Goal: Task Accomplishment & Management: Manage account settings

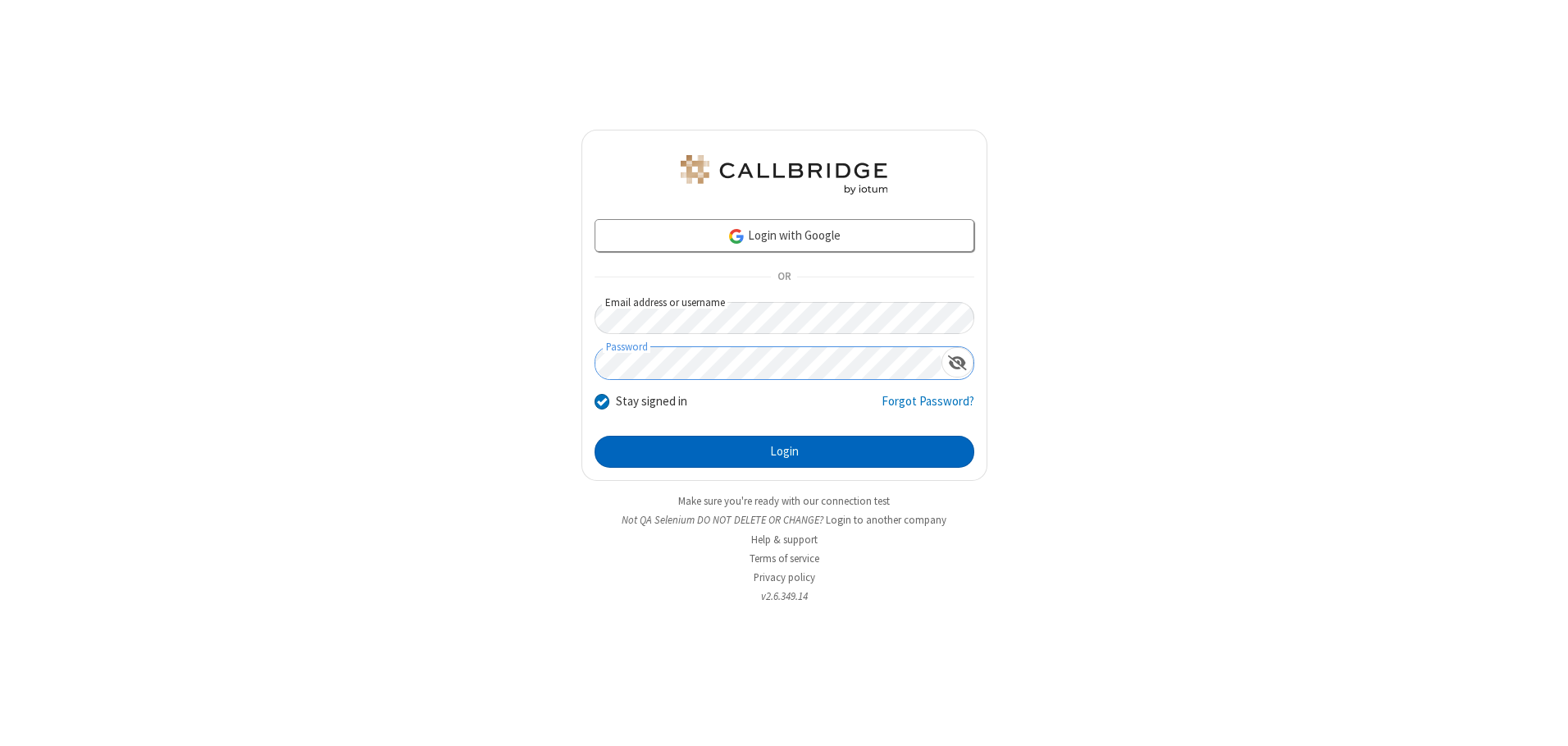
click at [784, 451] on button "Login" at bounding box center [784, 452] width 380 height 33
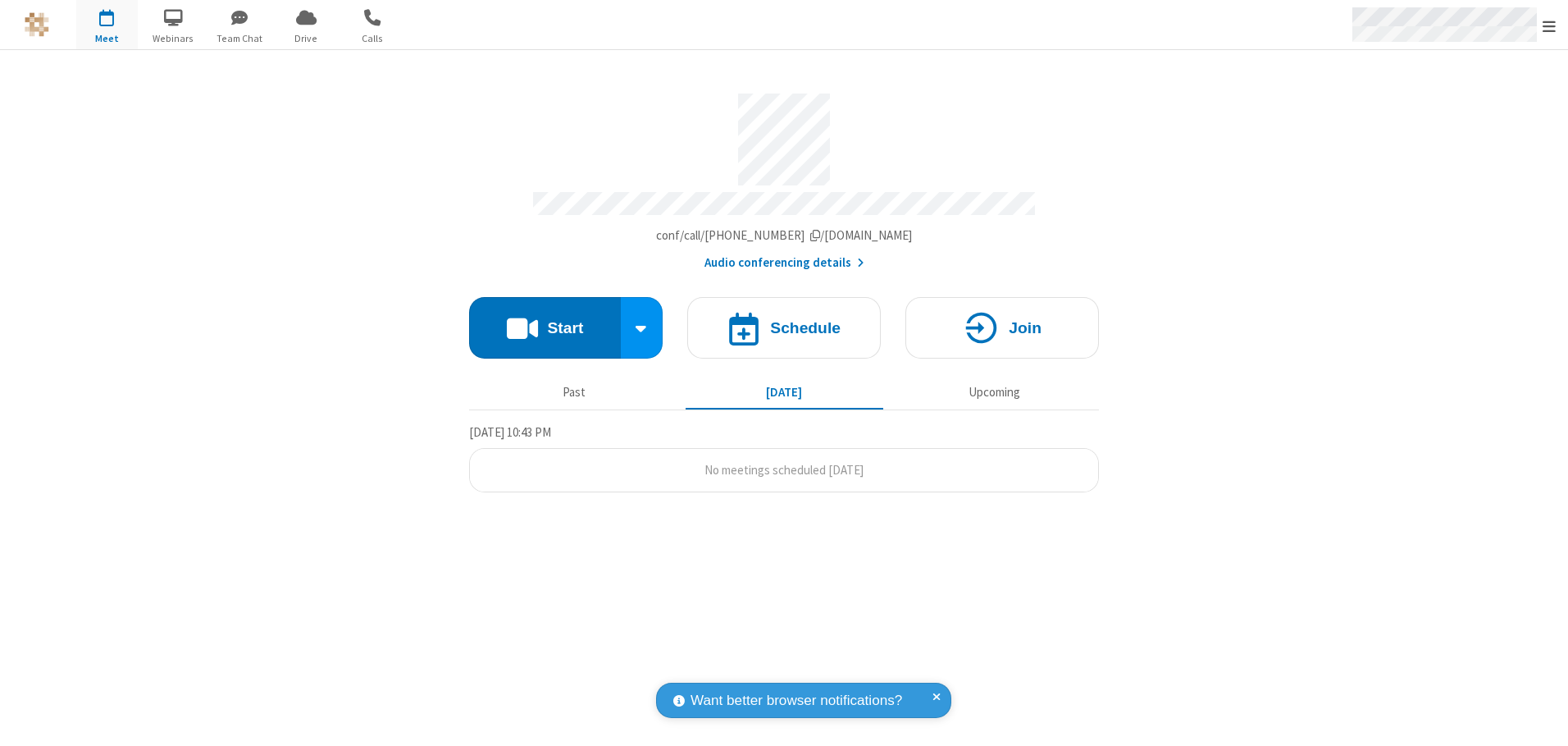
click at [1549, 25] on span "Open menu" at bounding box center [1549, 26] width 13 height 16
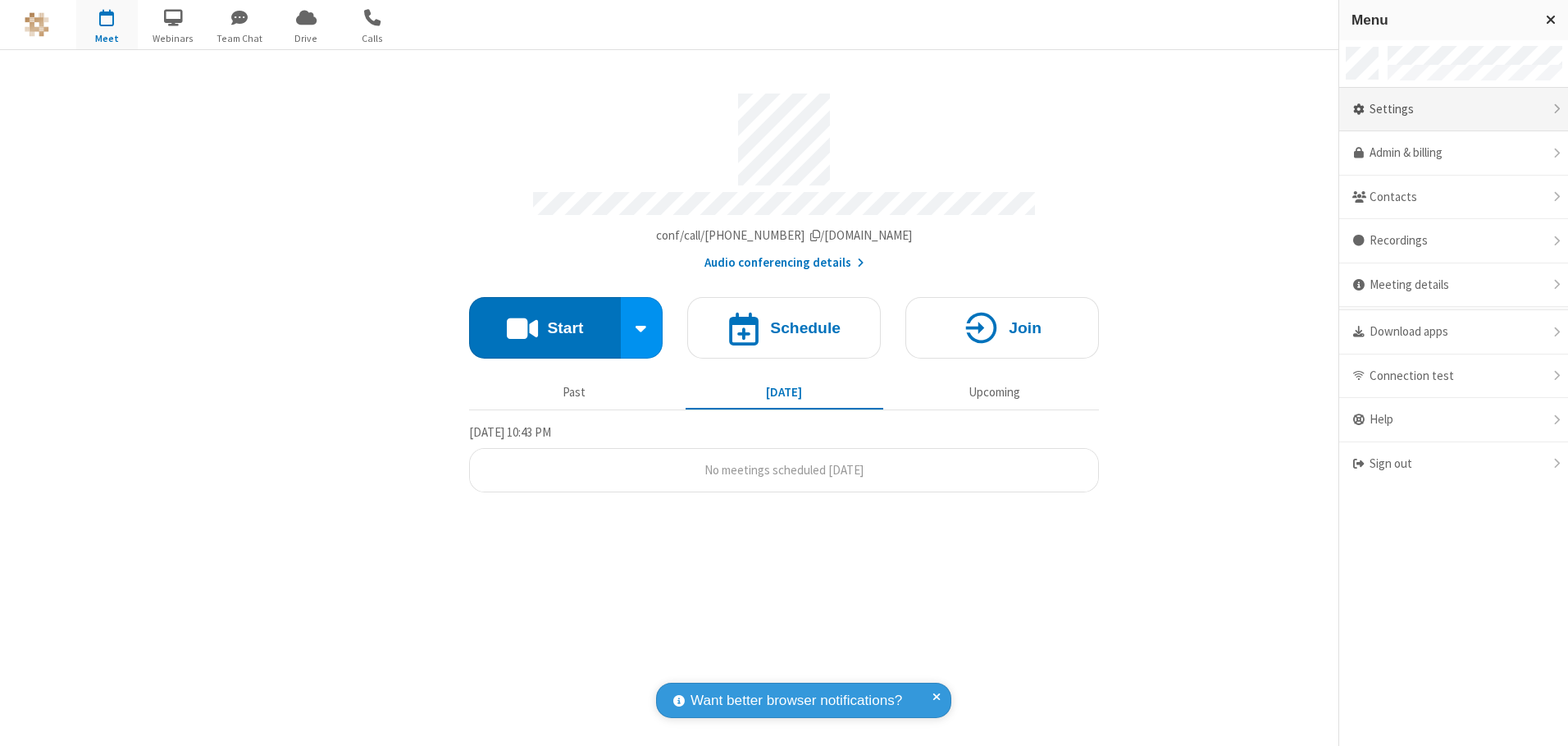
click at [1453, 109] on div "Settings" at bounding box center [1453, 110] width 229 height 44
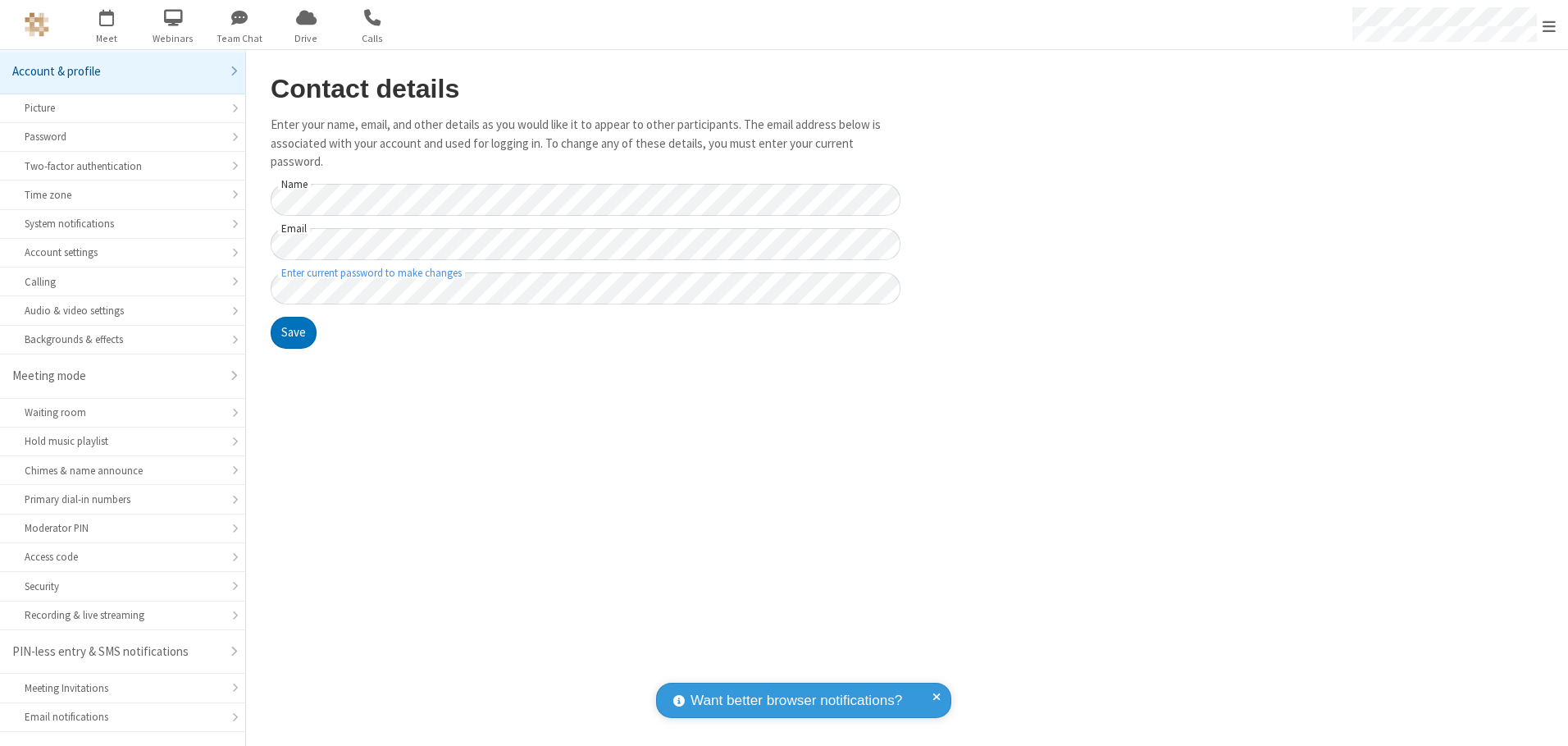
scroll to position [29, 0]
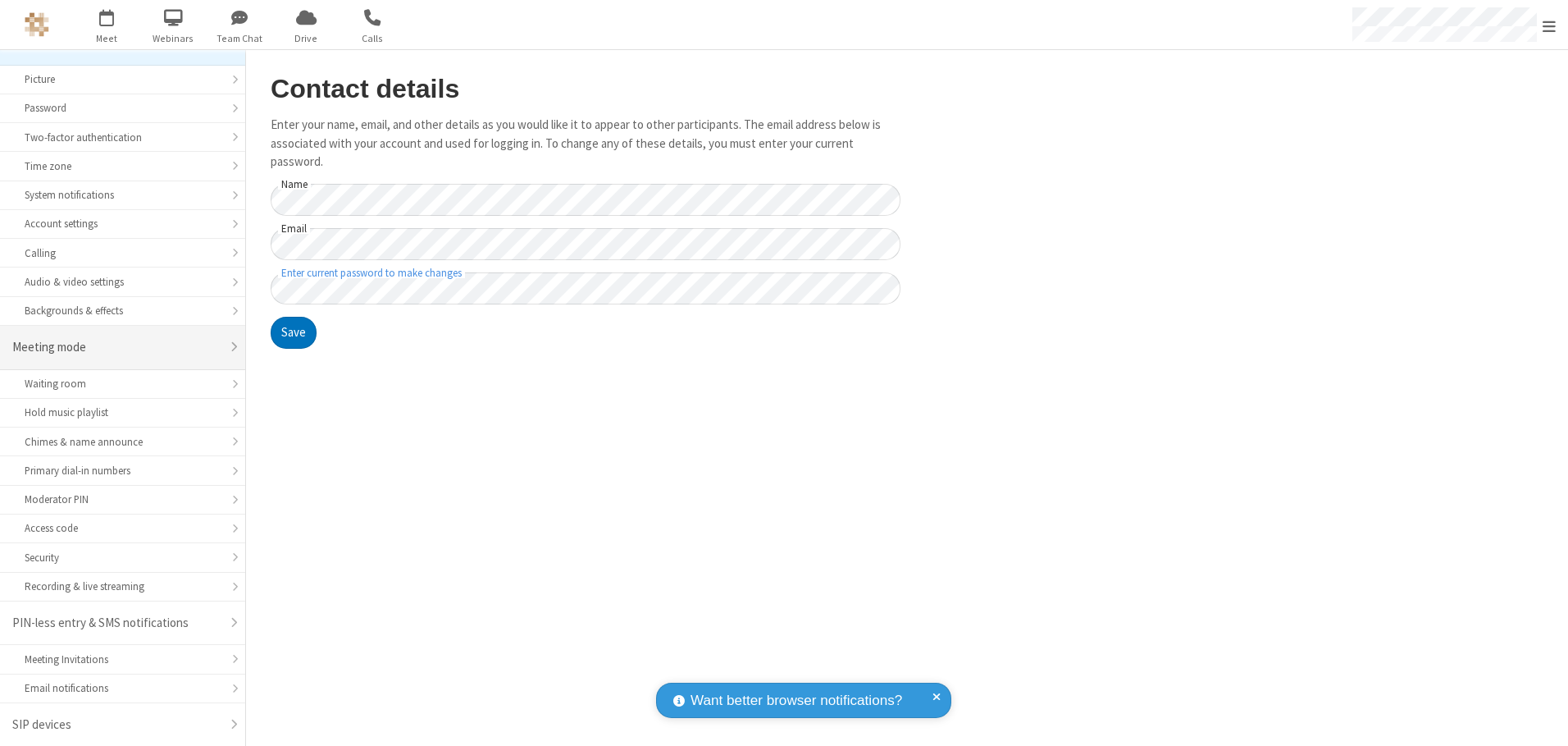
click at [117, 347] on div "Meeting mode" at bounding box center [117, 347] width 208 height 19
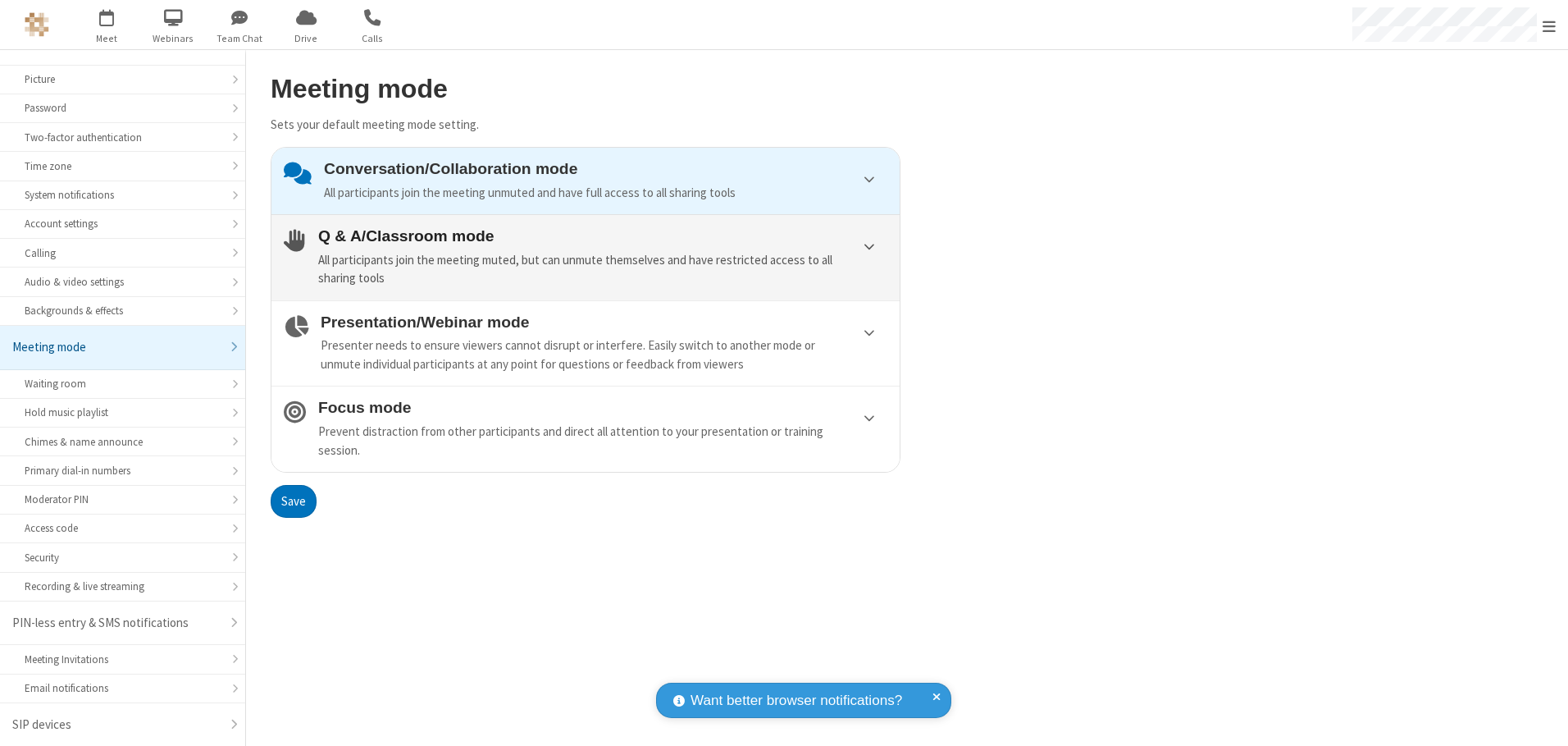
click at [585, 257] on div "All participants join the meeting muted, but can unmute themselves and have res…" at bounding box center [602, 269] width 569 height 37
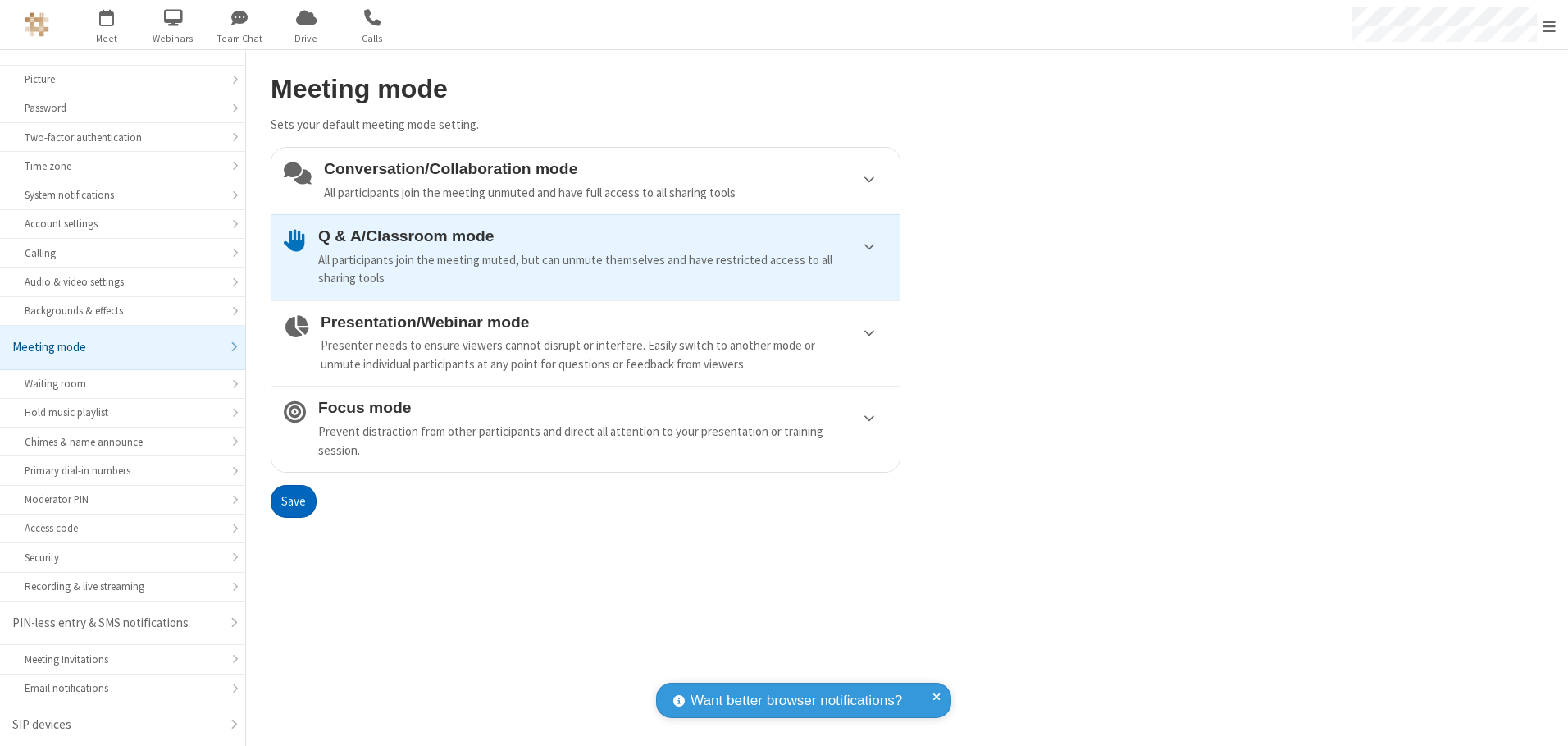
click at [293, 500] on button "Save" at bounding box center [293, 501] width 46 height 33
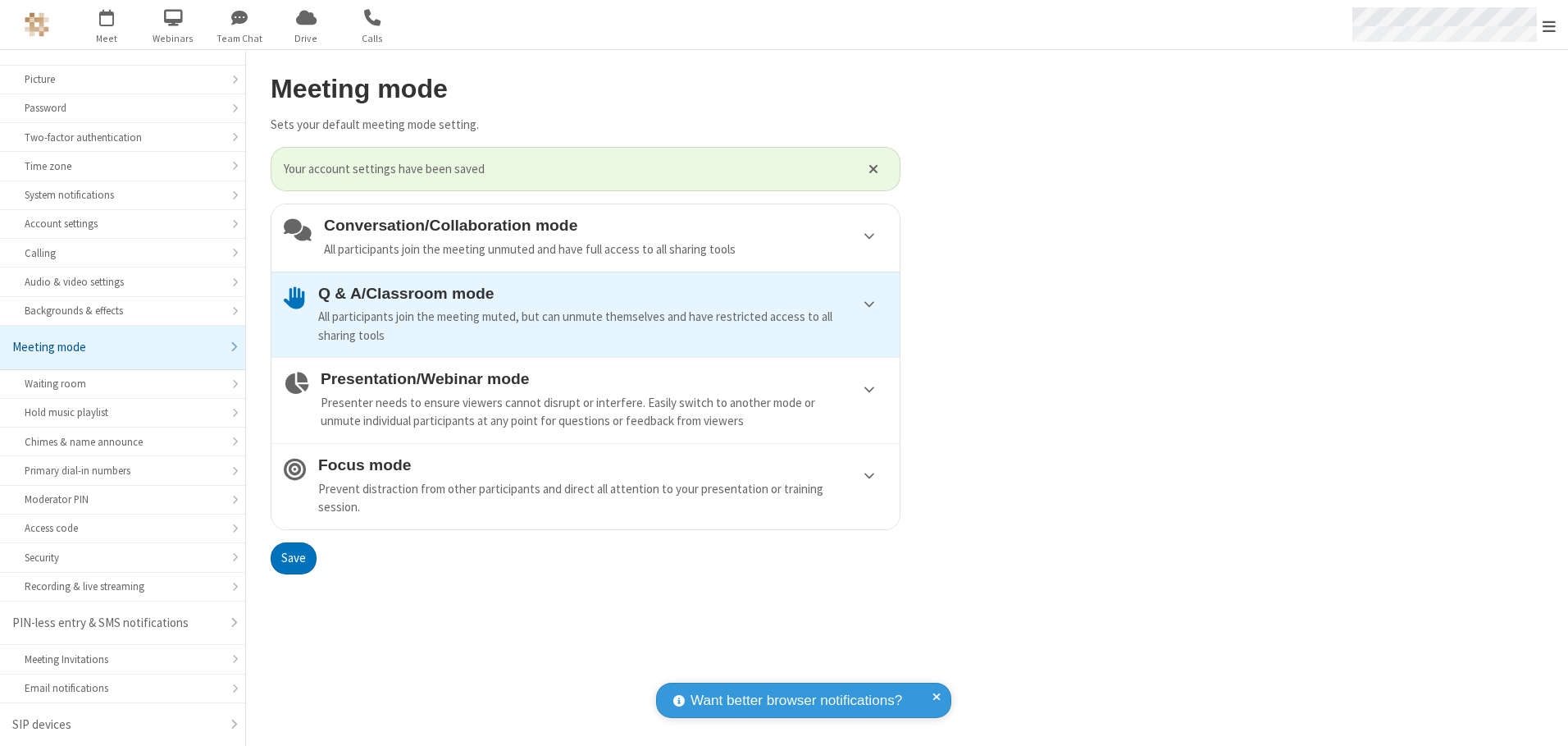
click at [1549, 24] on span "Open menu" at bounding box center [1549, 26] width 13 height 16
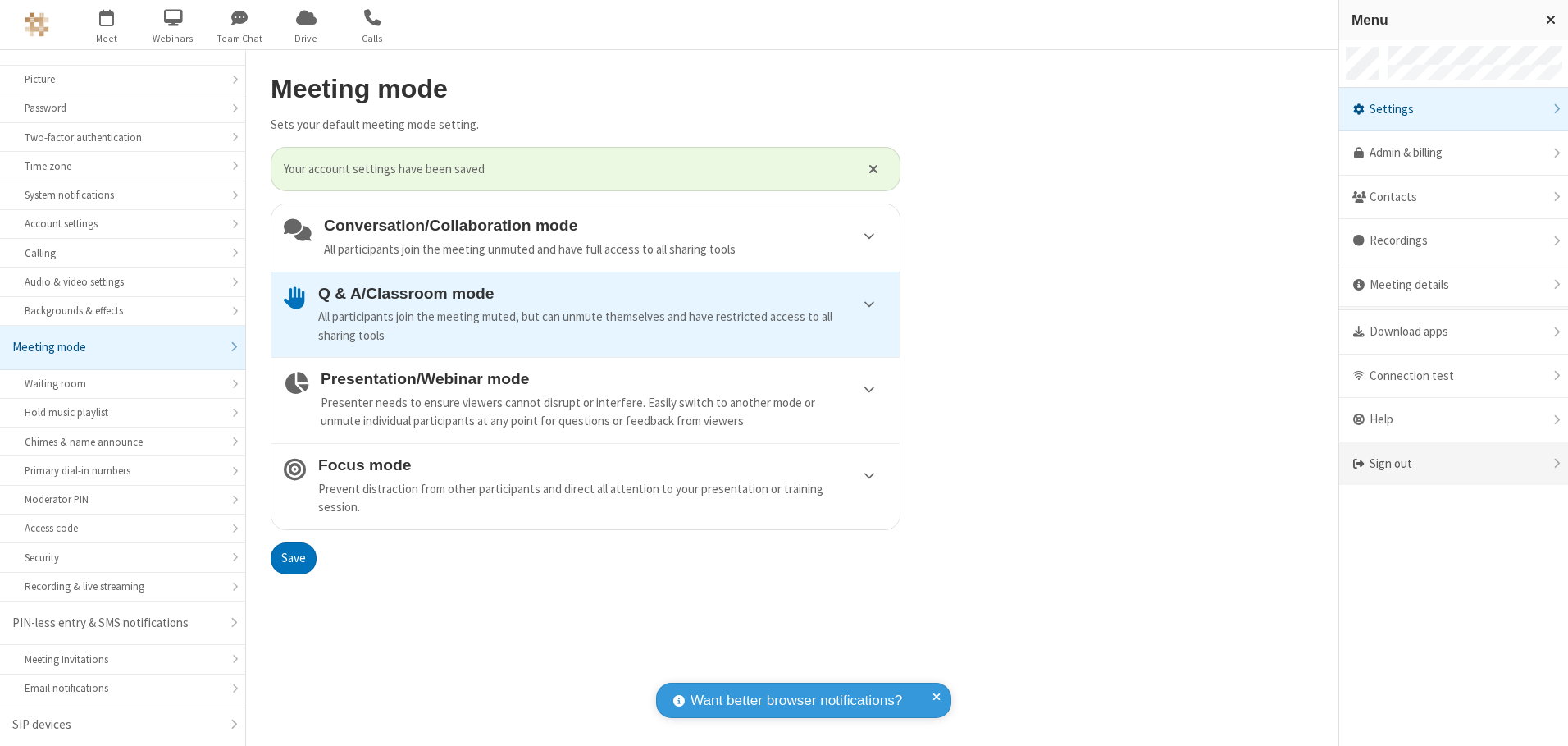
click at [1453, 463] on div "Sign out" at bounding box center [1453, 464] width 229 height 44
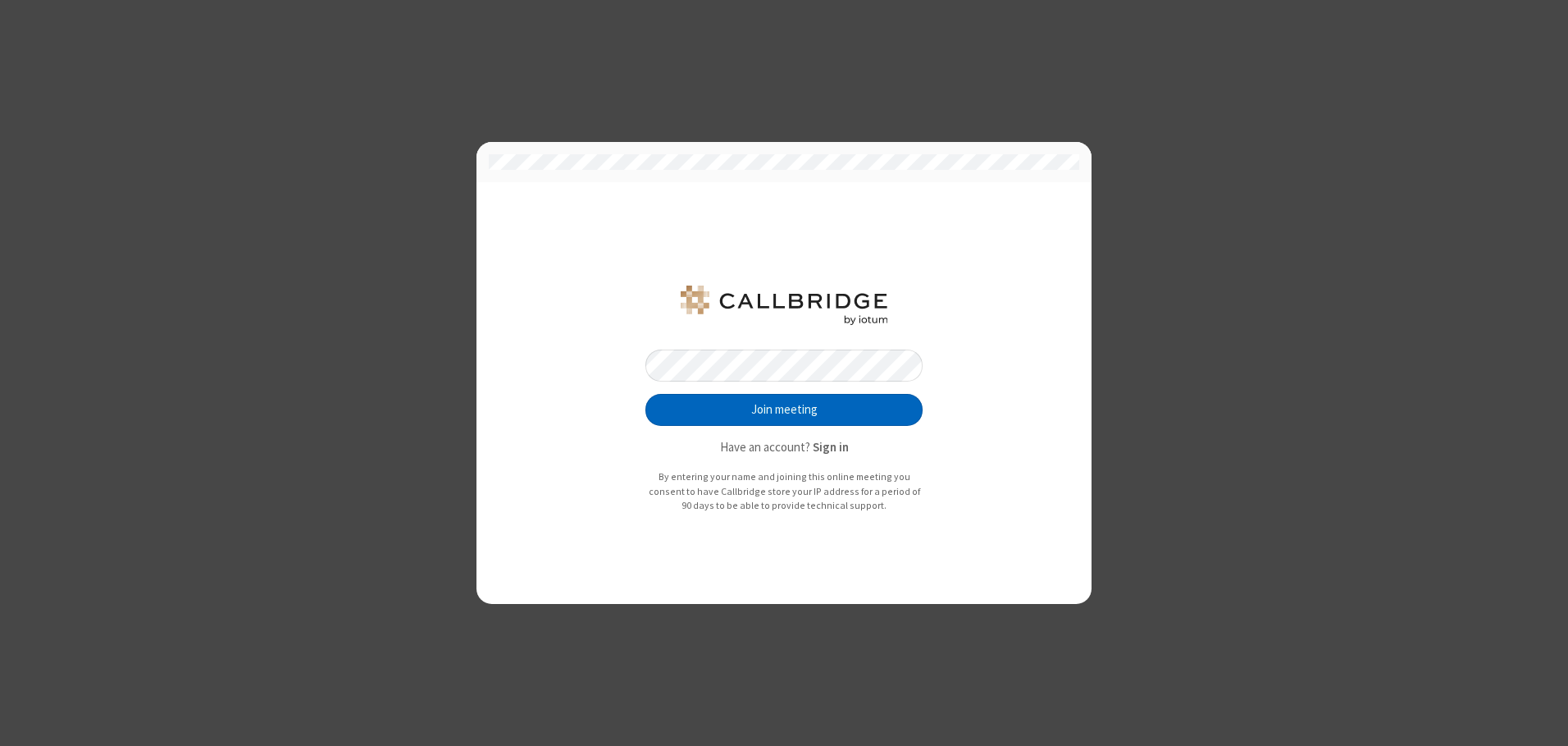
click at [784, 410] on button "Join meeting" at bounding box center [784, 410] width 277 height 33
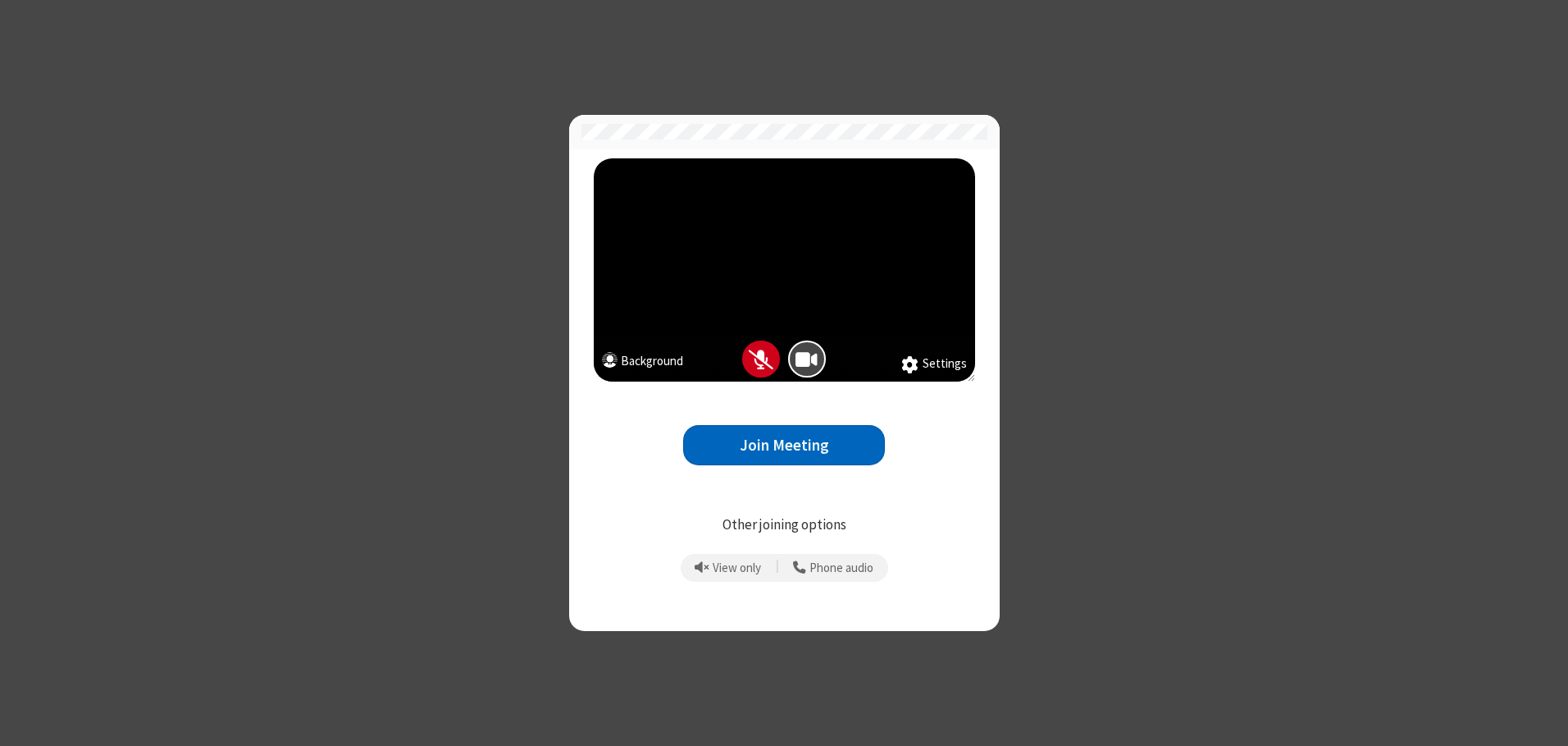
click at [784, 445] on button "Join Meeting" at bounding box center [784, 445] width 202 height 40
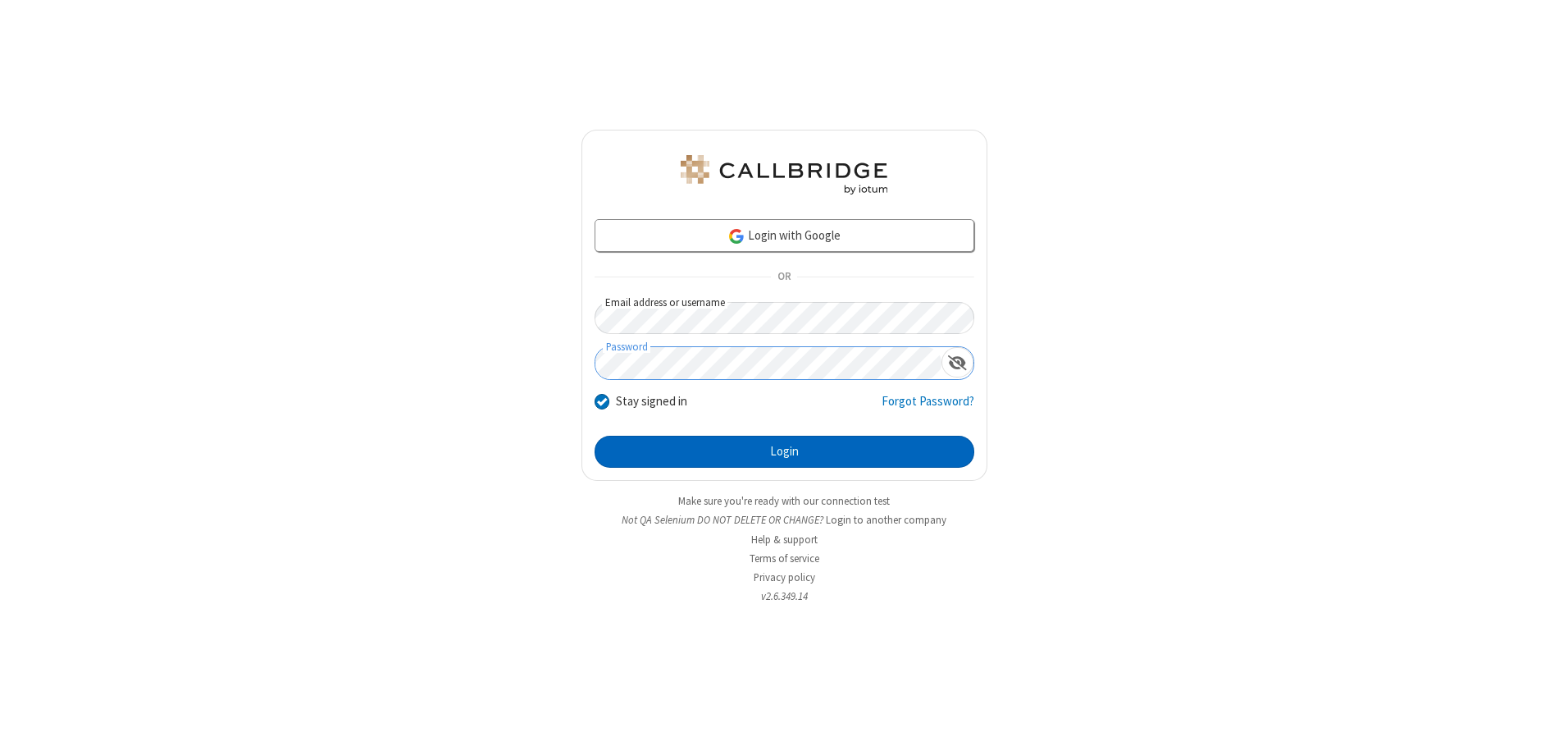
click at [784, 451] on button "Login" at bounding box center [784, 452] width 380 height 33
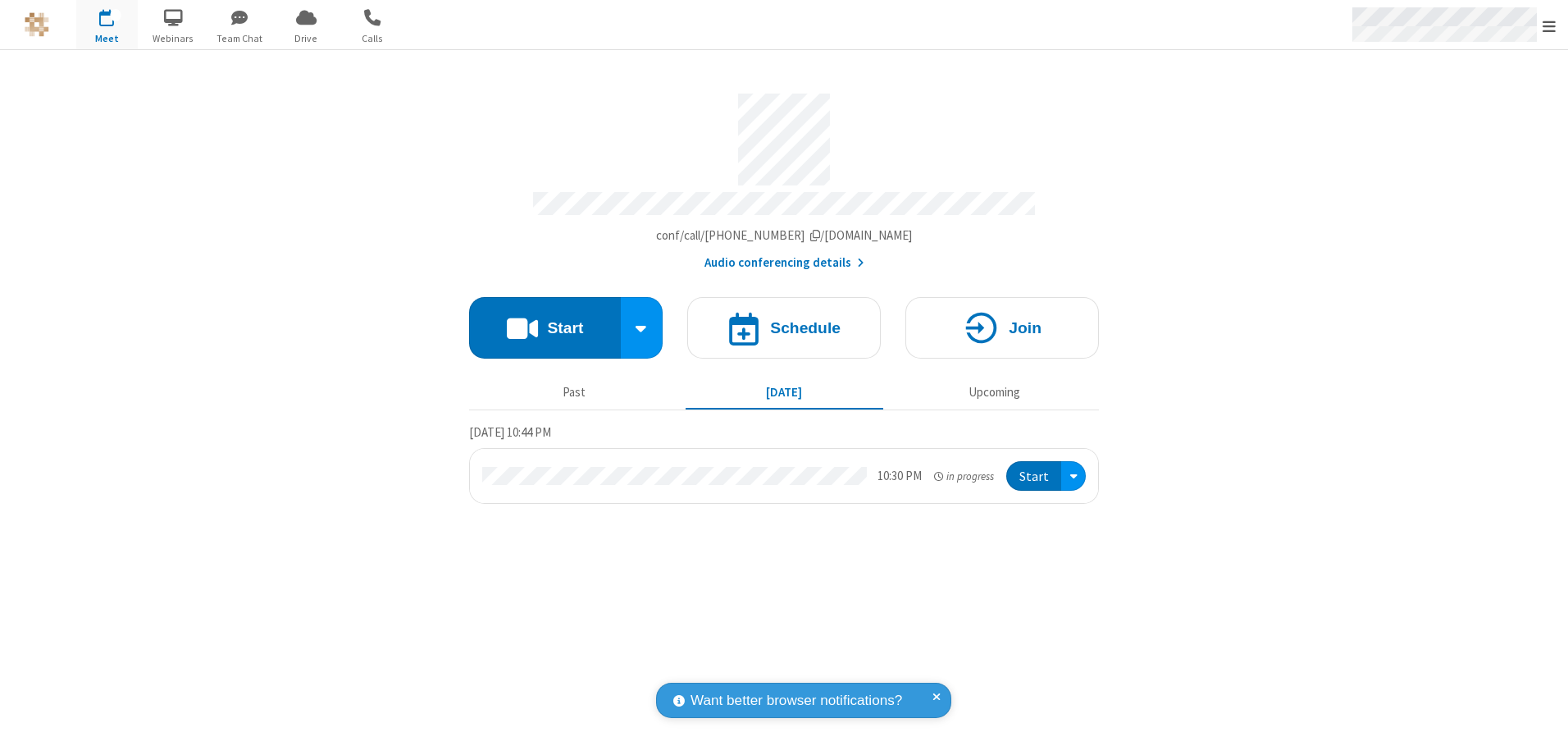
click at [1549, 25] on span "Open menu" at bounding box center [1549, 26] width 13 height 16
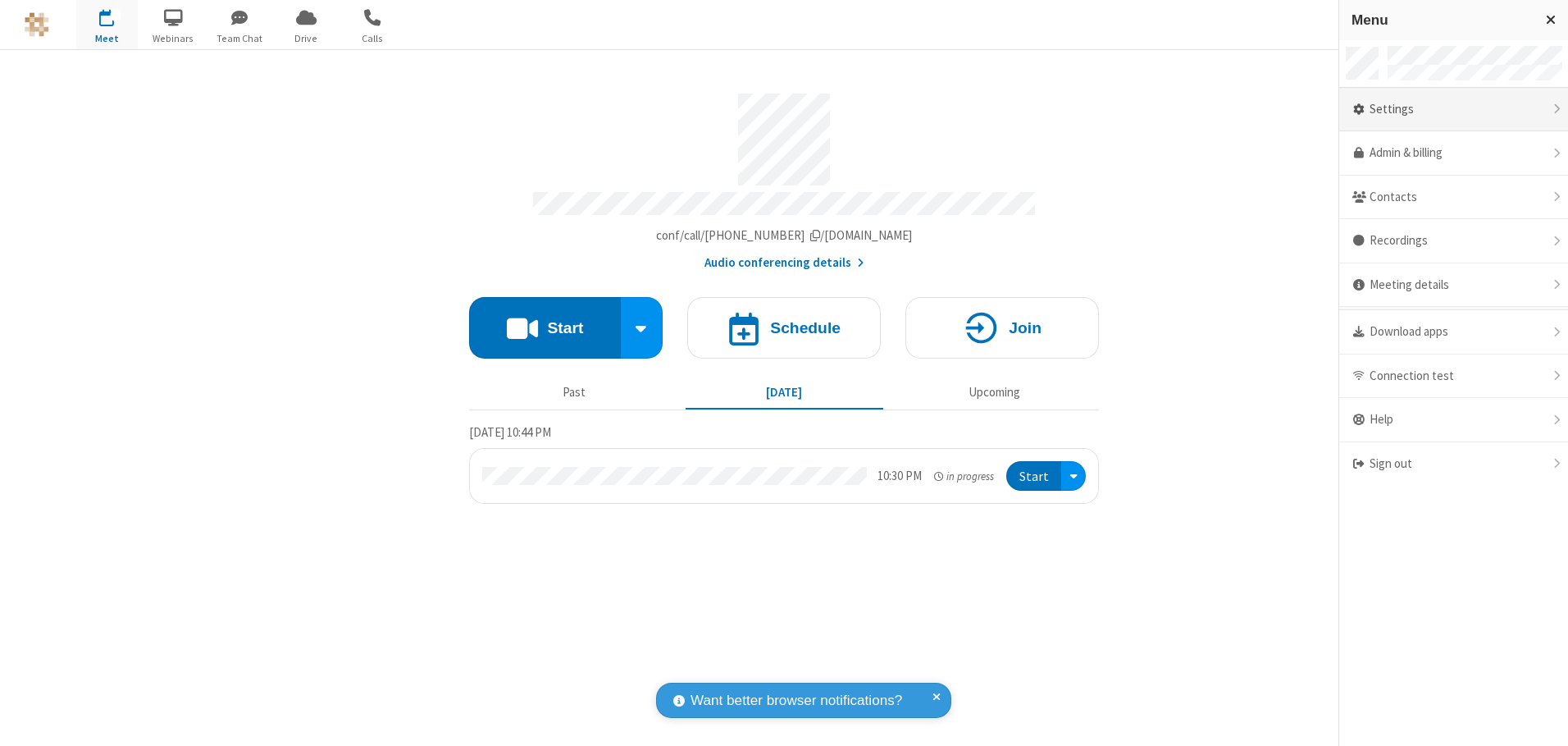
click at [1453, 109] on div "Settings" at bounding box center [1453, 110] width 229 height 44
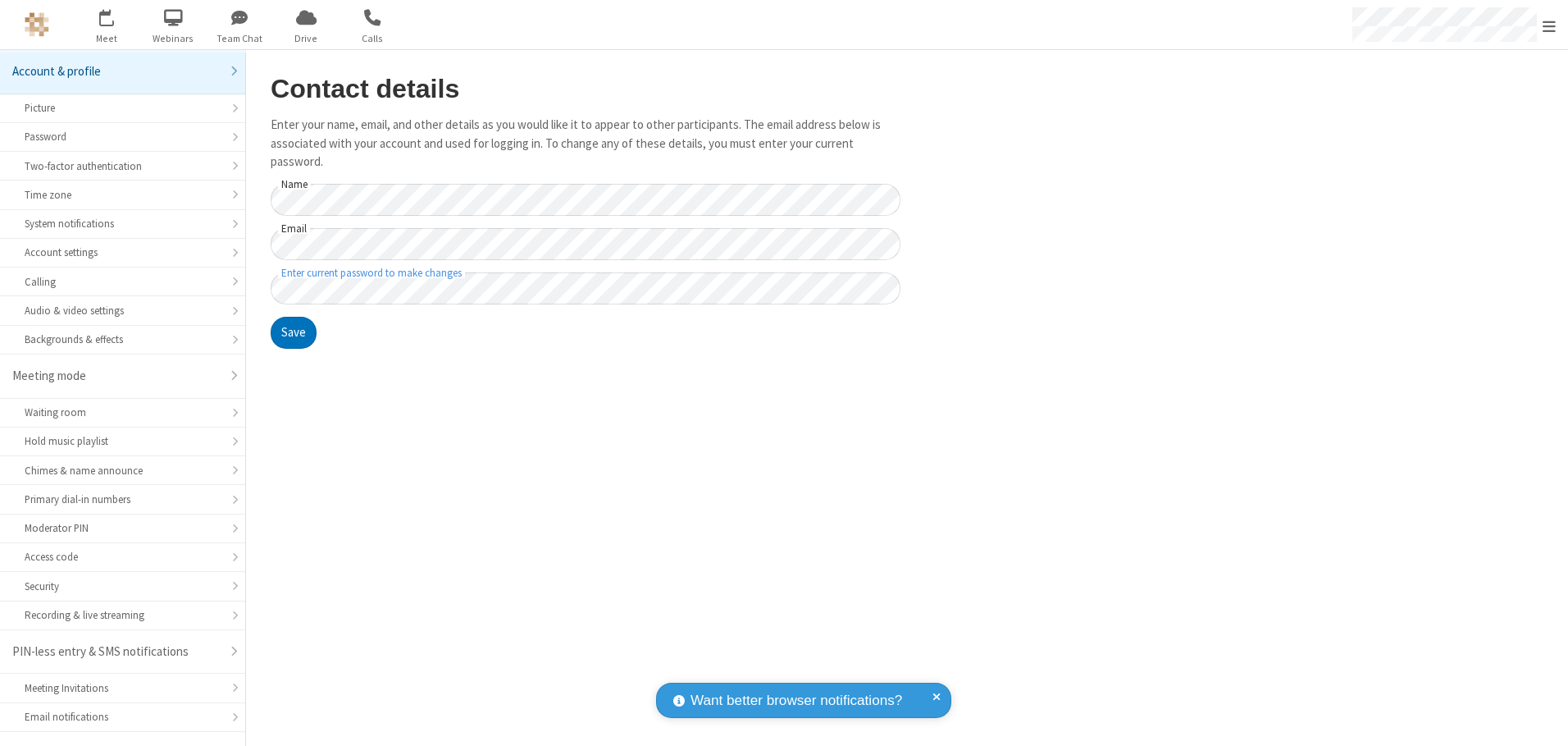
scroll to position [29, 0]
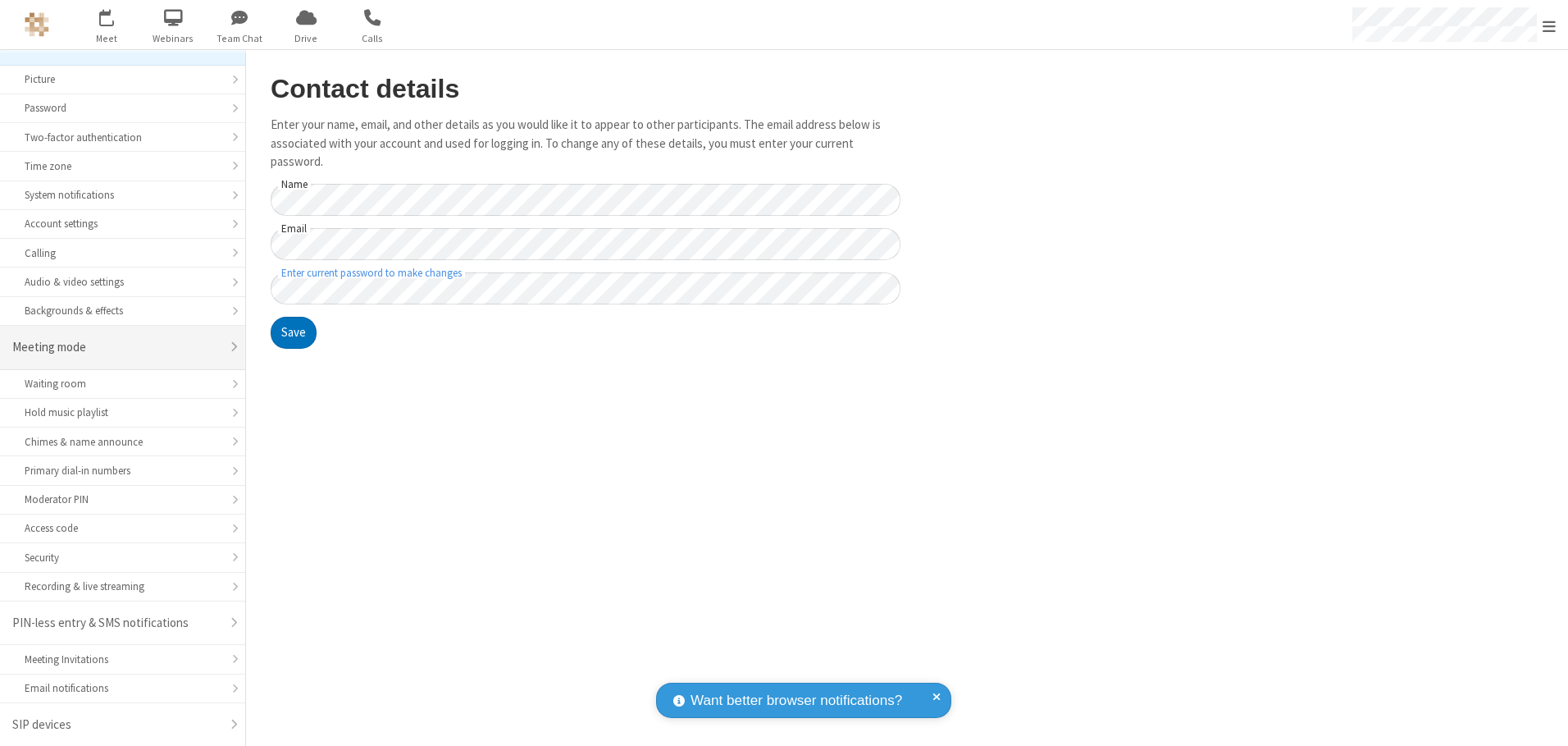
click at [117, 347] on div "Meeting mode" at bounding box center [117, 347] width 208 height 19
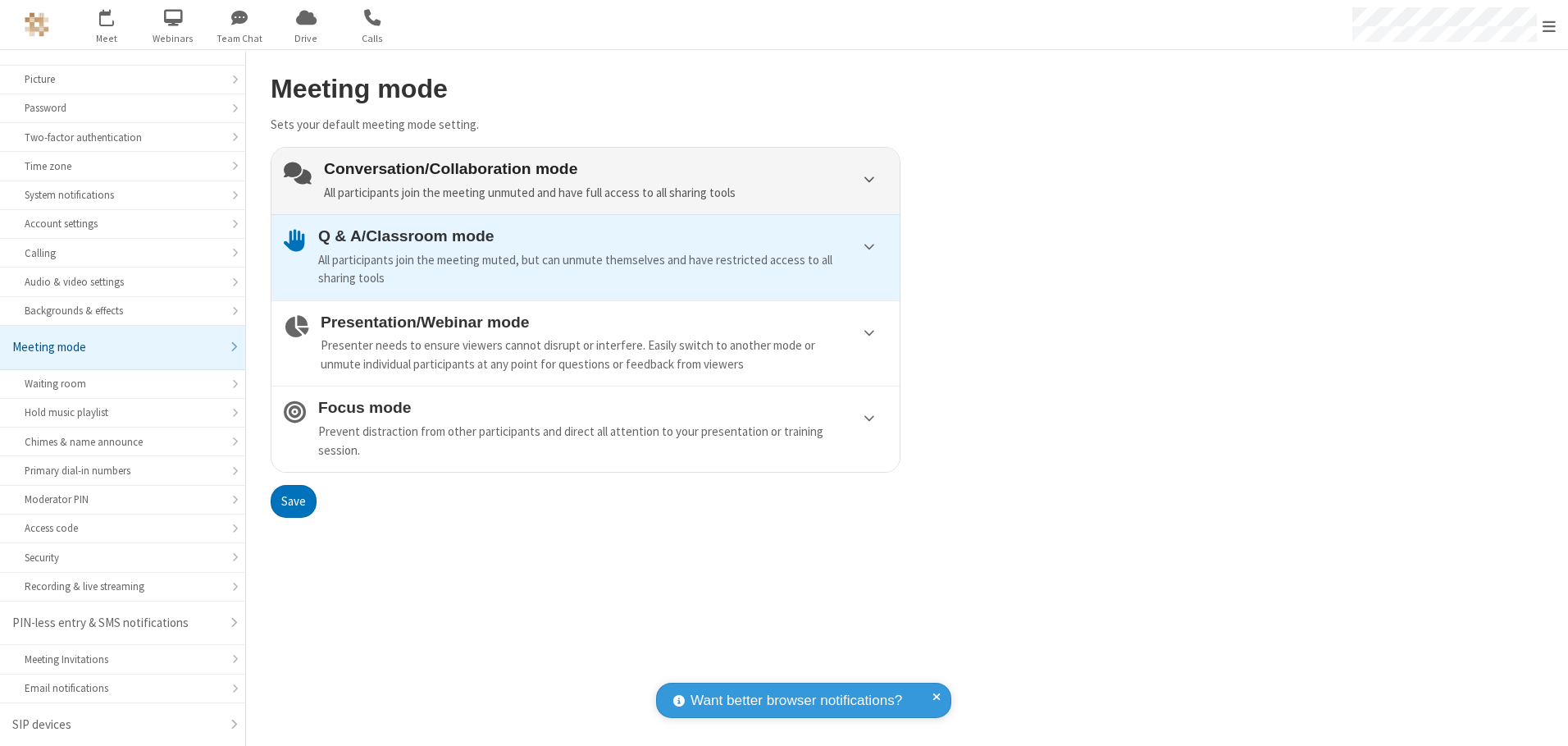
click at [585, 180] on div "Conversation/Collaboration mode All participants join the meeting unmuted and h…" at bounding box center [606, 180] width 563 height 42
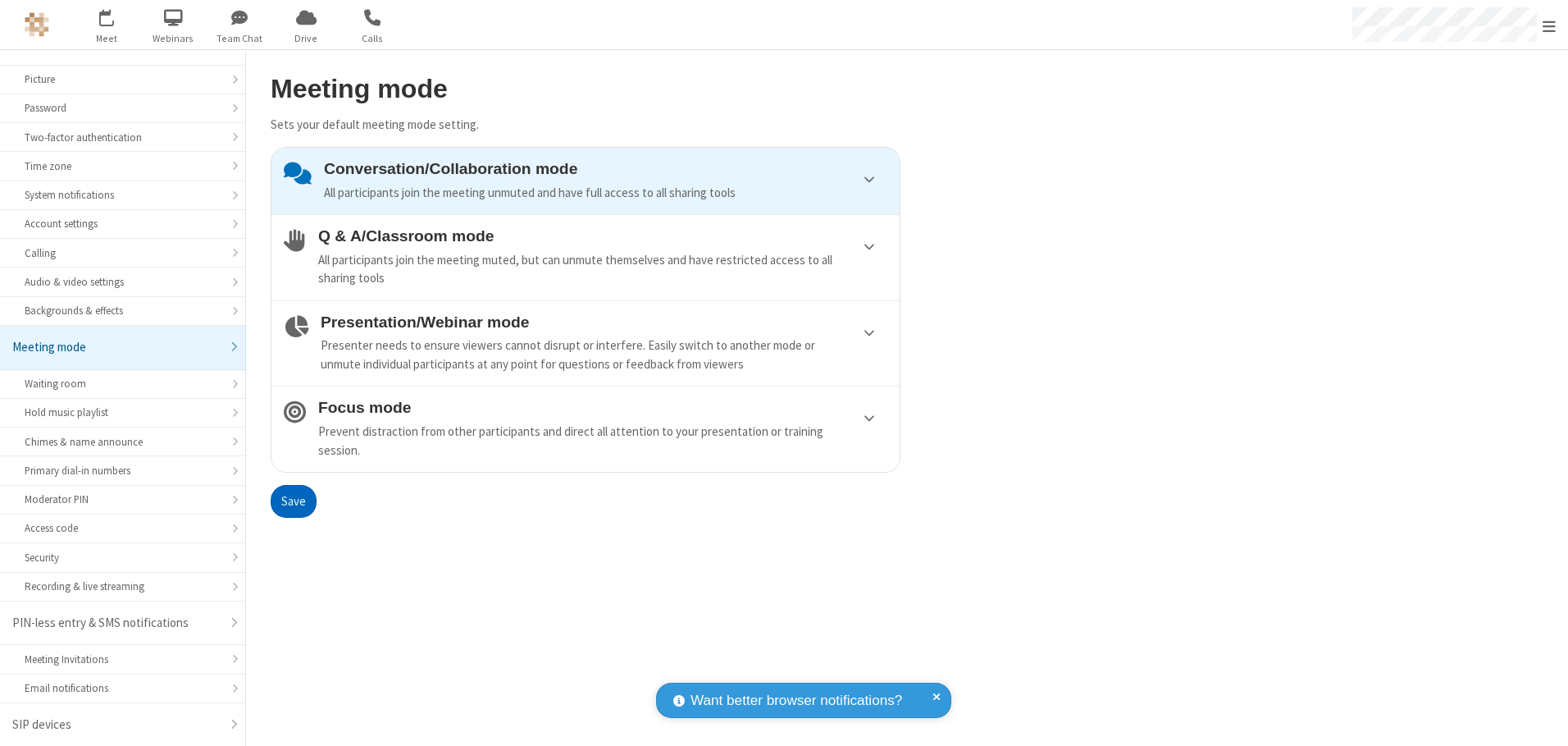
click at [293, 500] on button "Save" at bounding box center [293, 501] width 46 height 33
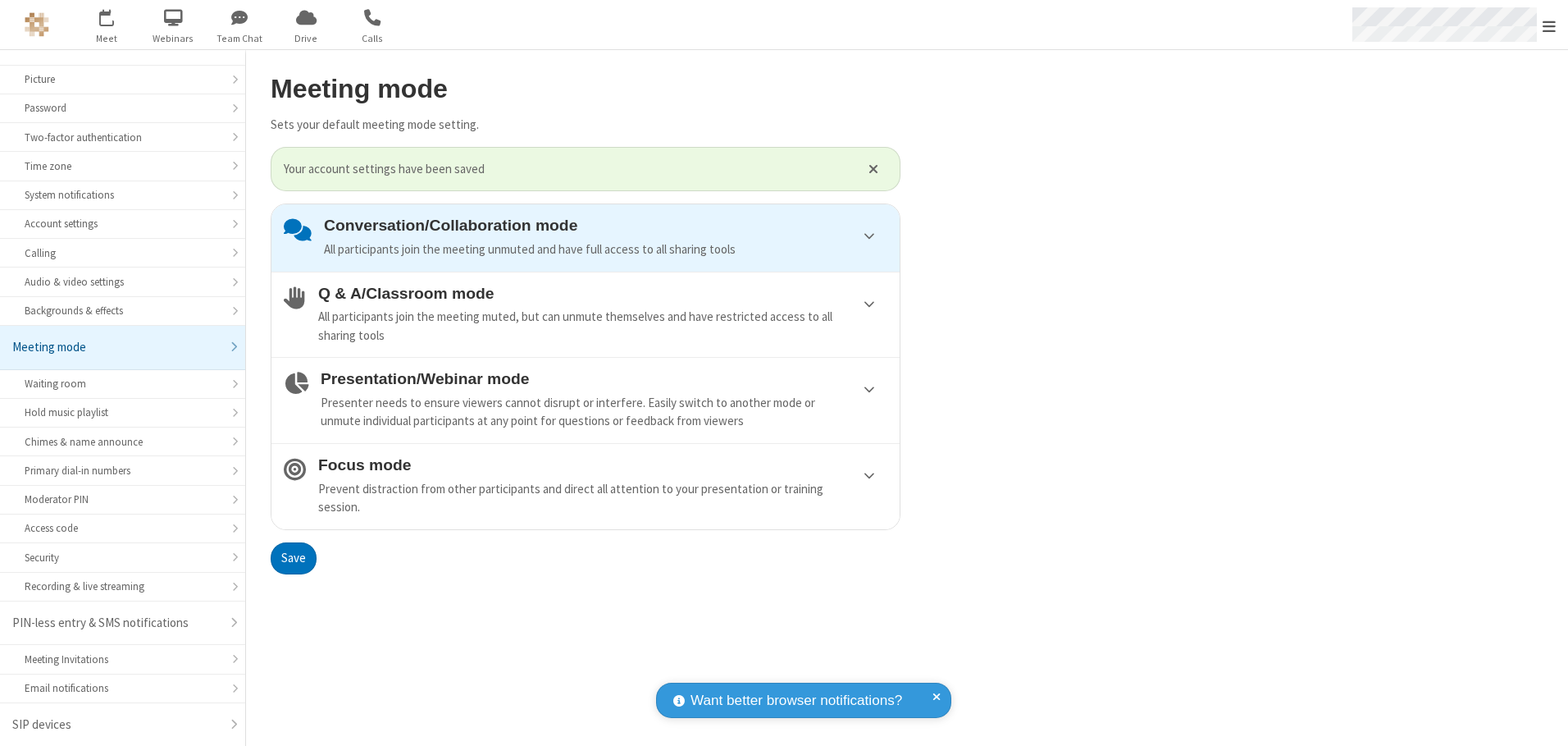
click at [1549, 24] on span "Open menu" at bounding box center [1549, 26] width 13 height 16
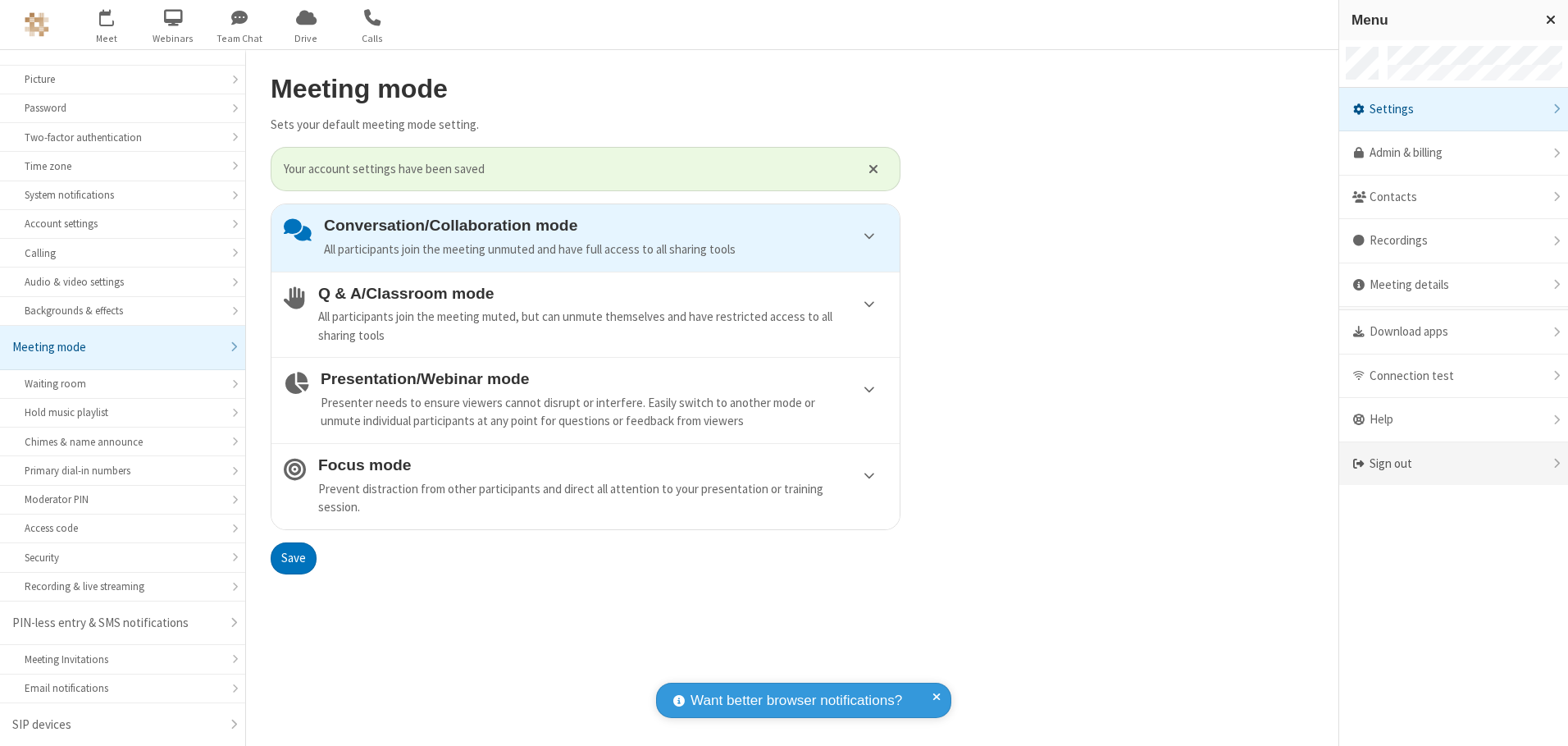
click at [1453, 463] on div "Sign out" at bounding box center [1453, 464] width 229 height 44
